Goal: Entertainment & Leisure: Consume media (video, audio)

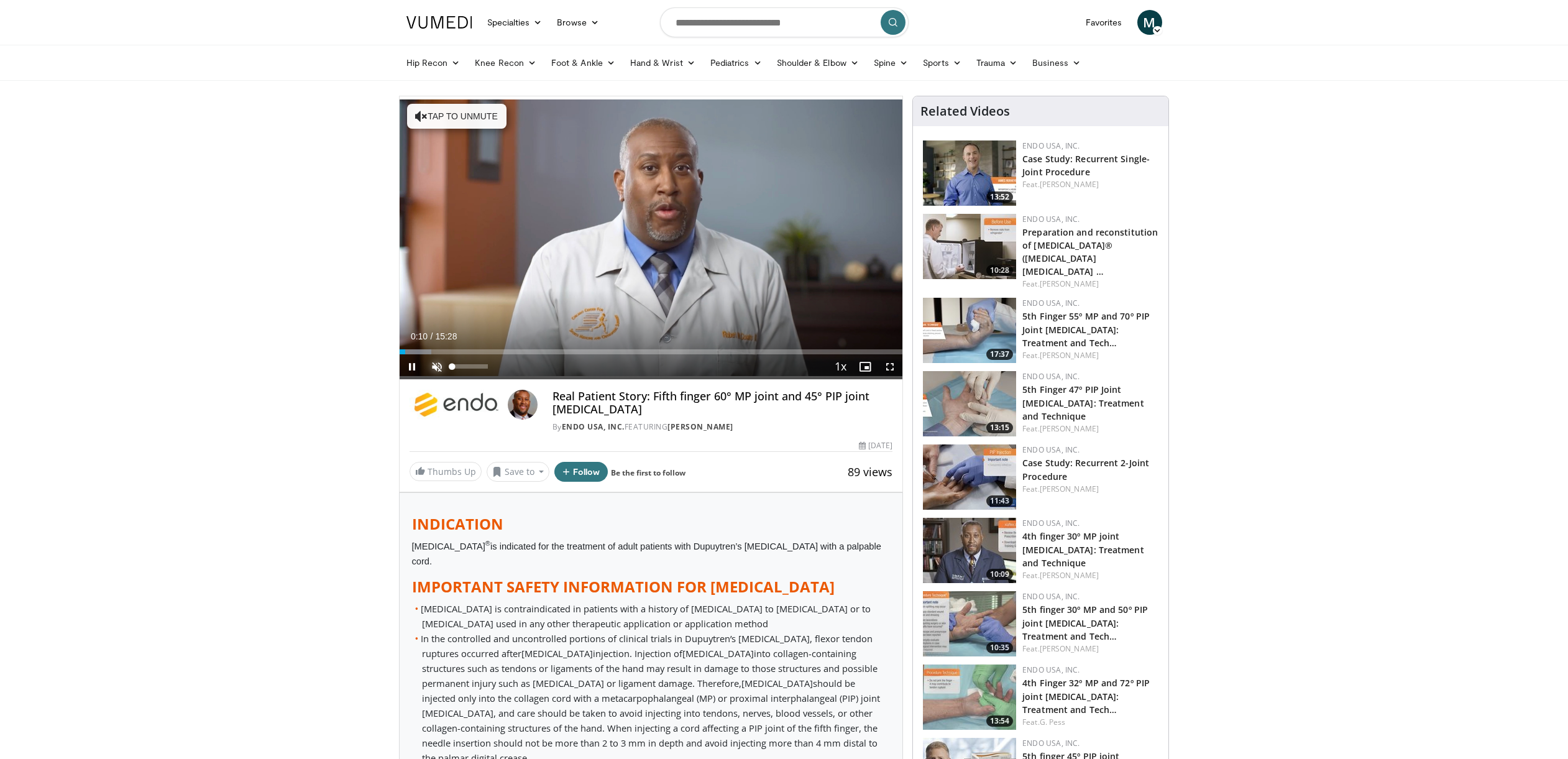
click at [434, 366] on span "Video Player" at bounding box center [437, 367] width 25 height 25
click at [455, 351] on div "Progress Bar" at bounding box center [455, 351] width 1 height 5
click at [512, 352] on div "Progress Bar" at bounding box center [513, 351] width 1 height 5
